Goal: Information Seeking & Learning: Understand process/instructions

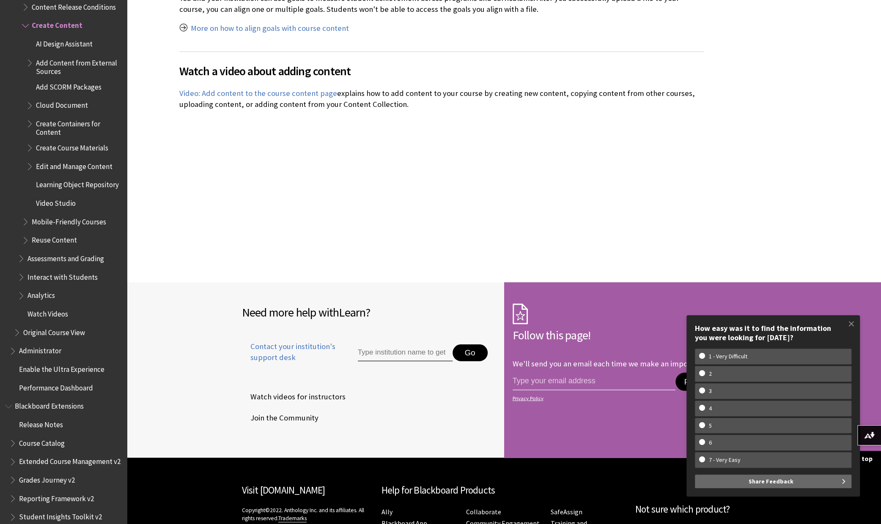
scroll to position [1950, 0]
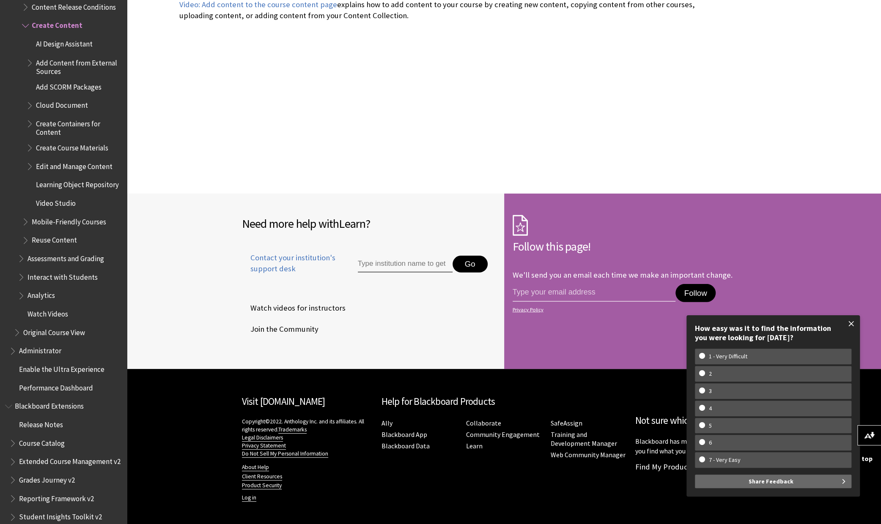
click at [851, 323] on span at bounding box center [851, 324] width 18 height 18
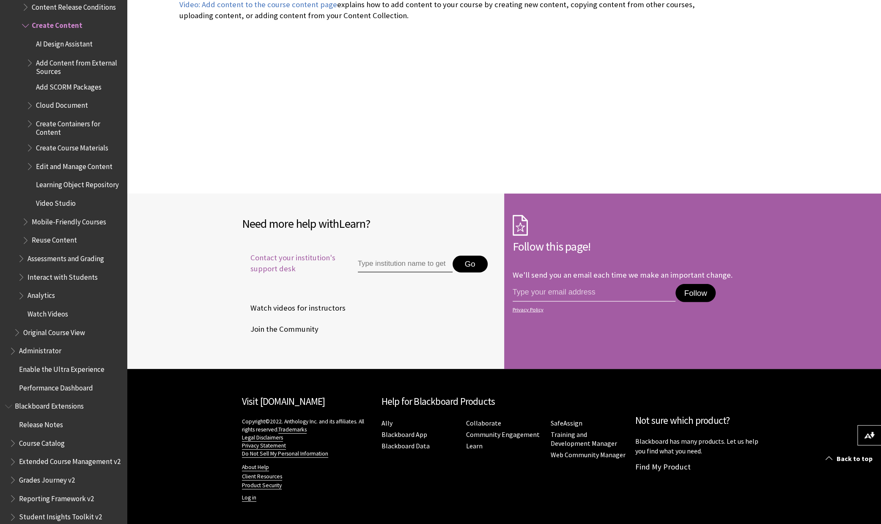
click at [278, 262] on span "Contact your institution's support desk" at bounding box center [290, 263] width 96 height 22
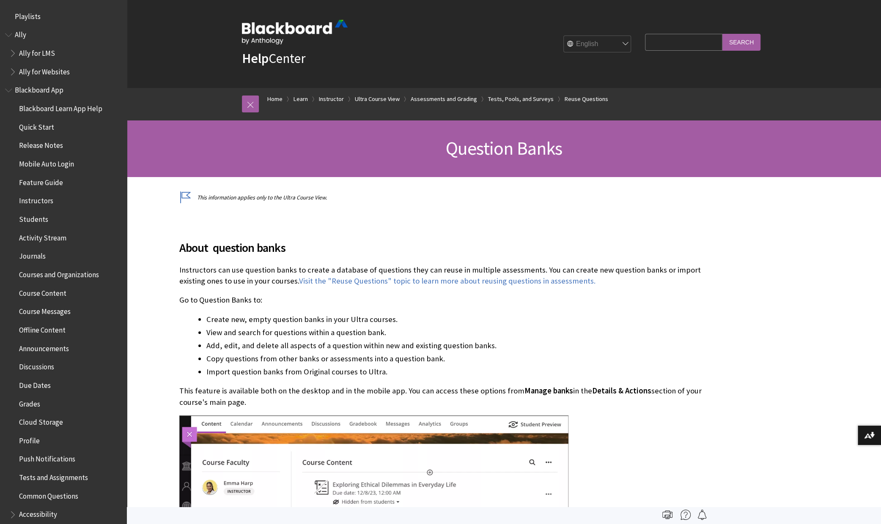
scroll to position [1407, 0]
